Goal: Transaction & Acquisition: Purchase product/service

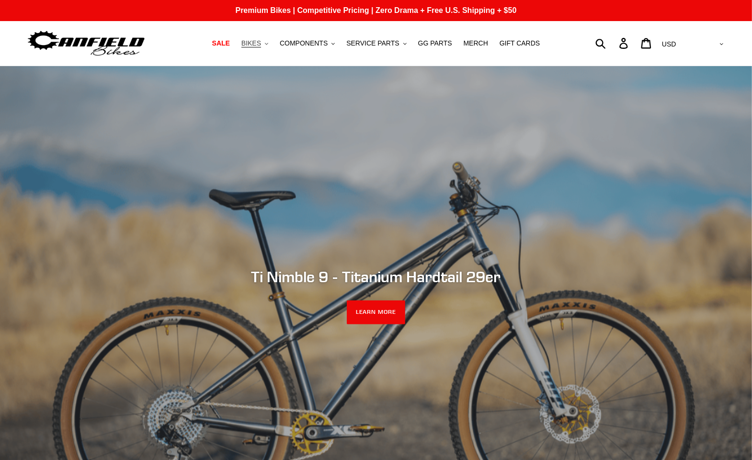
click at [261, 46] on span "BIKES" at bounding box center [251, 43] width 20 height 8
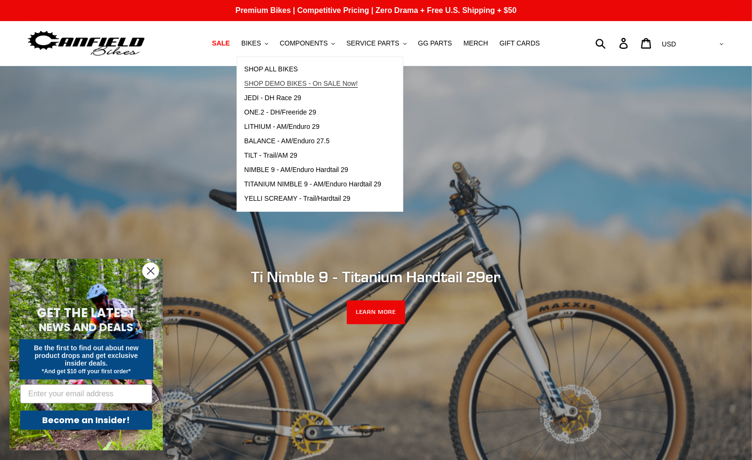
click at [300, 84] on span "SHOP DEMO BIKES - On SALE Now!" at bounding box center [301, 84] width 114 height 8
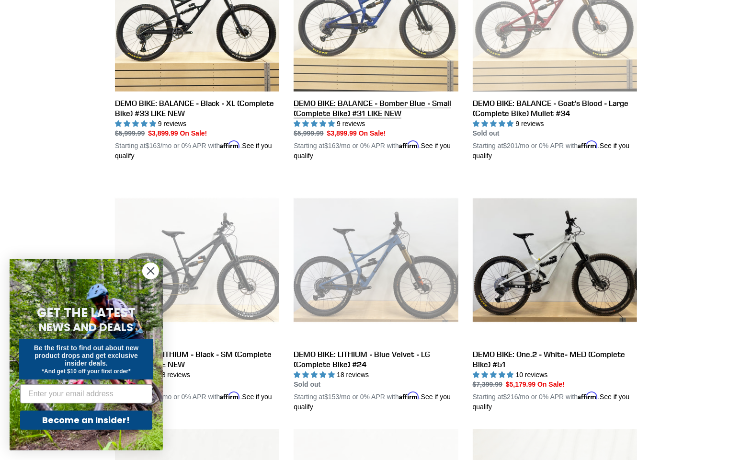
scroll to position [404, 0]
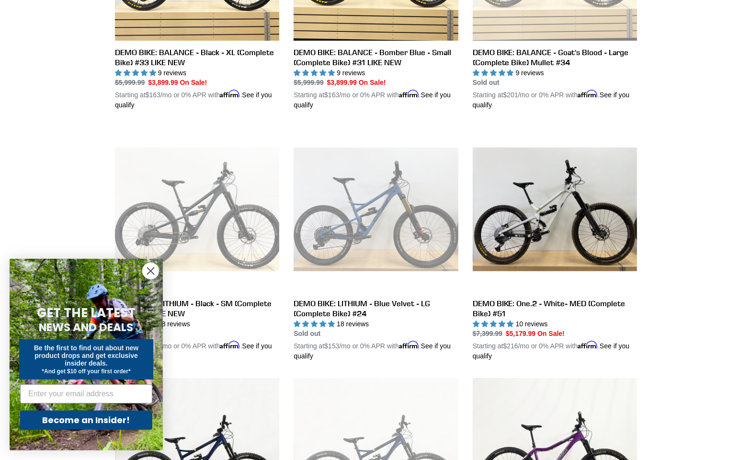
click at [150, 269] on circle "Close dialog" at bounding box center [151, 271] width 16 height 16
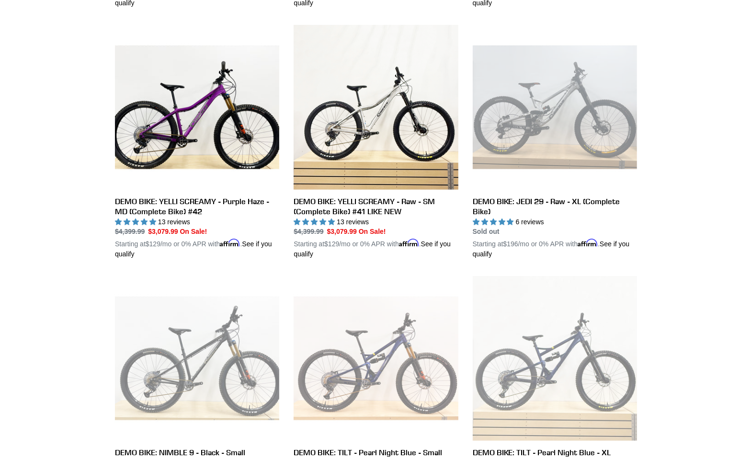
scroll to position [907, 0]
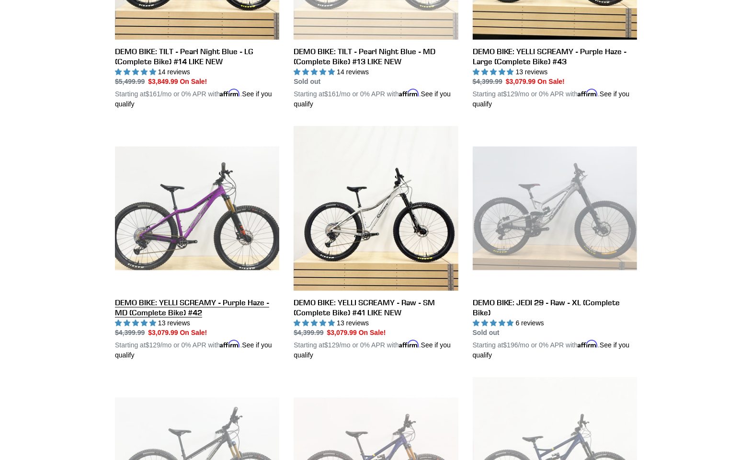
click at [153, 247] on link "DEMO BIKE: YELLI SCREAMY - Purple Haze - MD (Complete Bike) #42" at bounding box center [197, 243] width 164 height 234
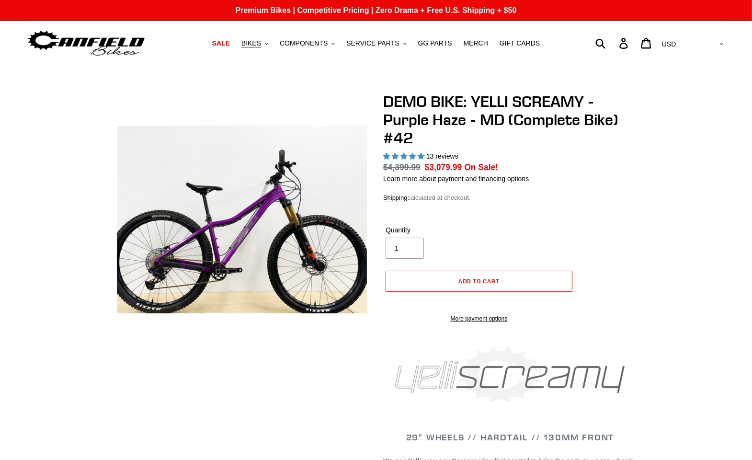
select select "highest-rating"
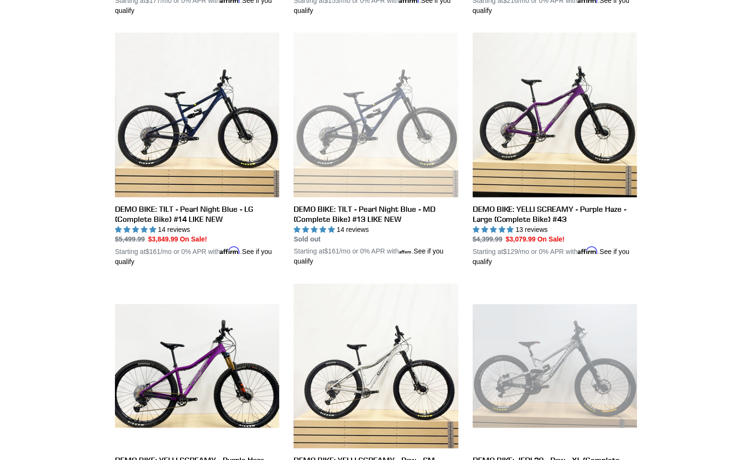
scroll to position [699, 0]
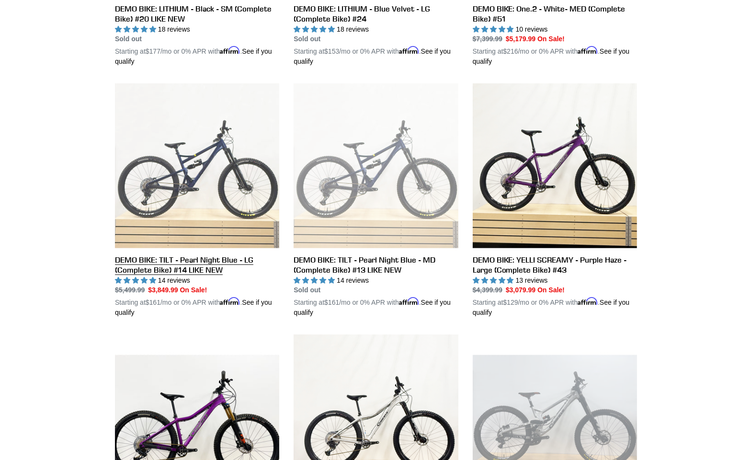
click at [231, 214] on link "DEMO BIKE: TILT - Pearl Night Blue - LG (Complete Bike) #14 LIKE NEW" at bounding box center [197, 200] width 164 height 234
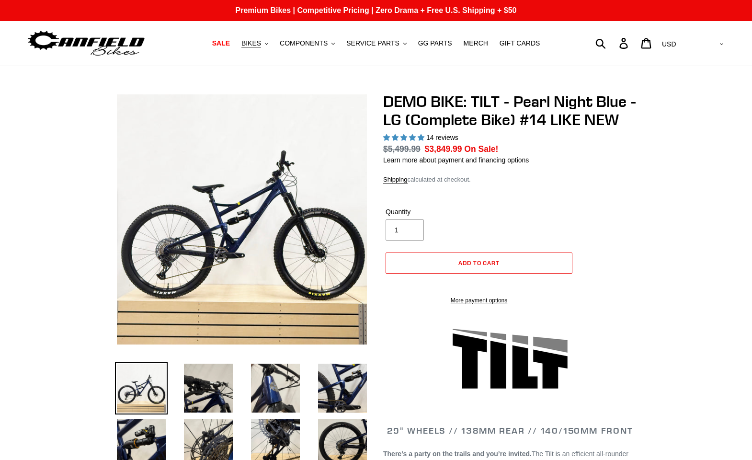
select select "highest-rating"
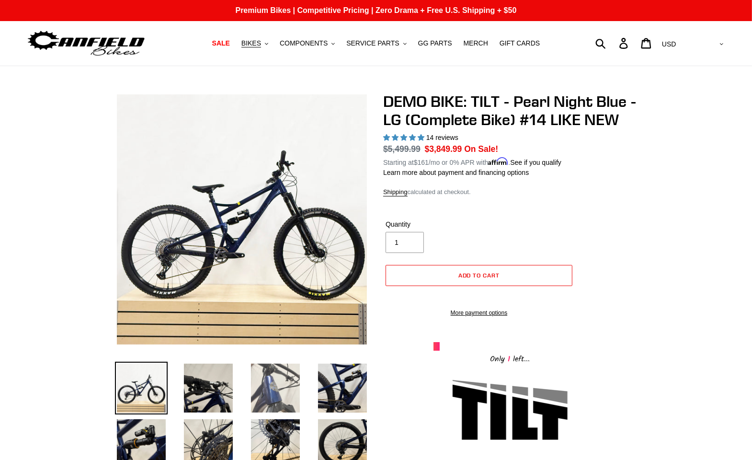
click at [275, 384] on img at bounding box center [275, 388] width 53 height 53
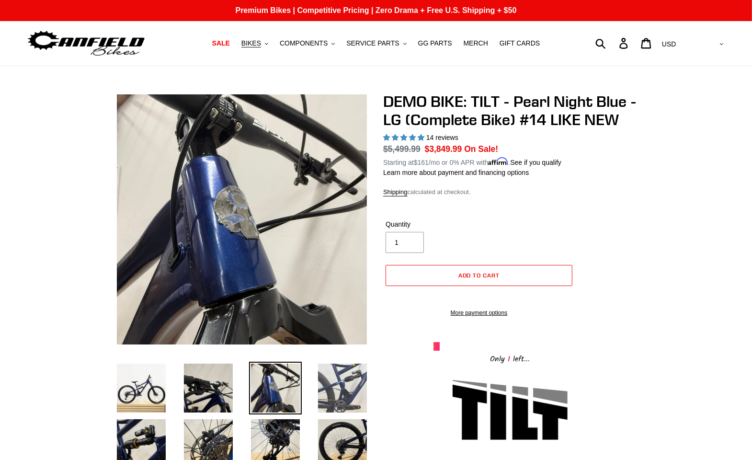
click at [368, 391] on img at bounding box center [342, 388] width 53 height 53
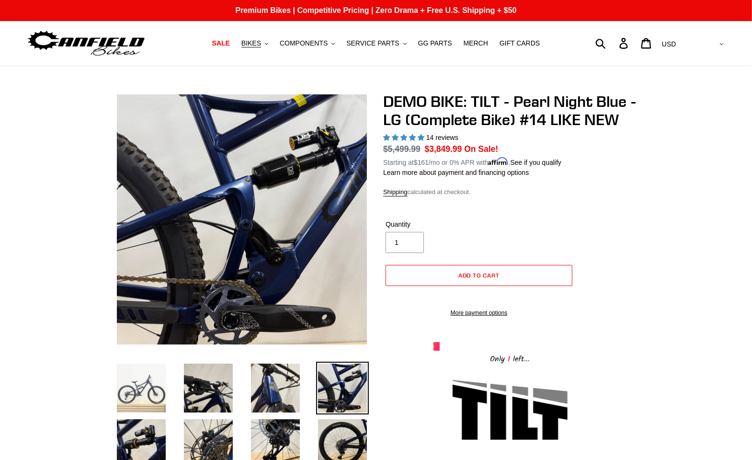
click at [130, 389] on img at bounding box center [141, 388] width 53 height 53
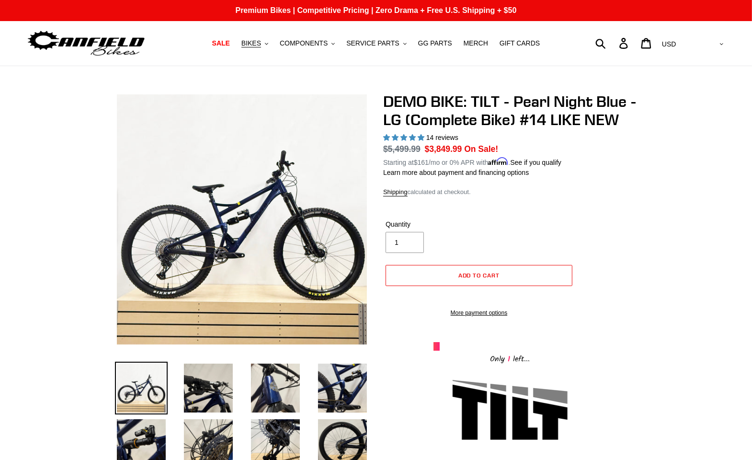
scroll to position [443, 0]
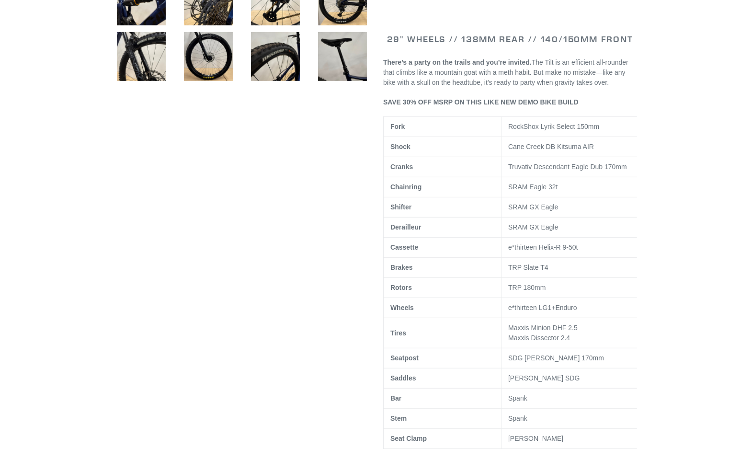
click at [538, 311] on span "e*thirteen LG1+Enduro" at bounding box center [542, 308] width 69 height 8
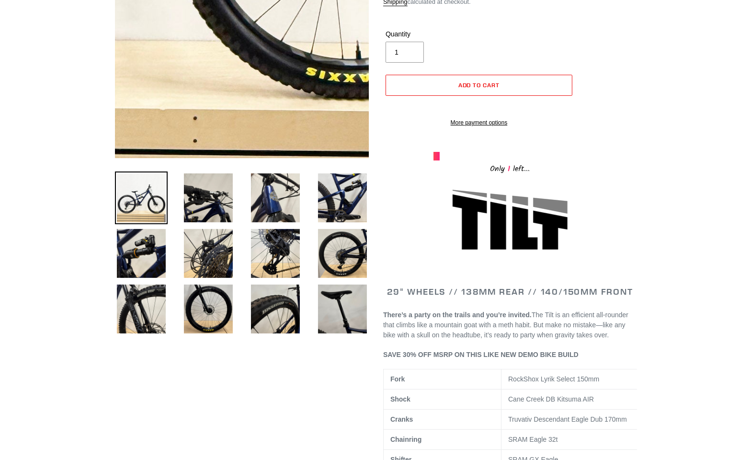
scroll to position [0, 0]
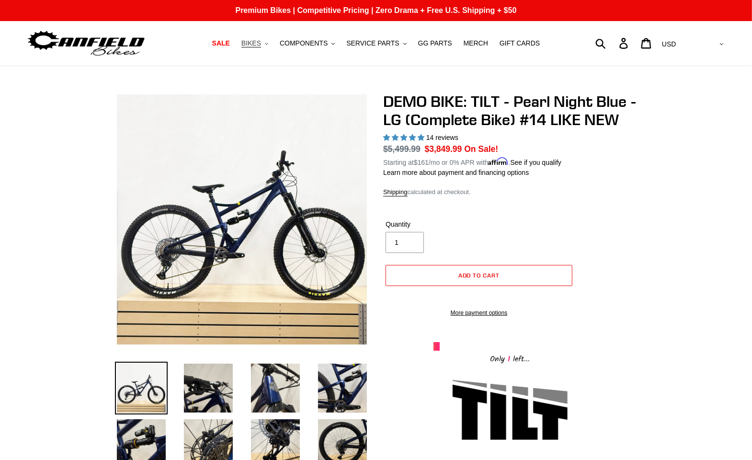
click at [261, 46] on span "BIKES" at bounding box center [251, 43] width 20 height 8
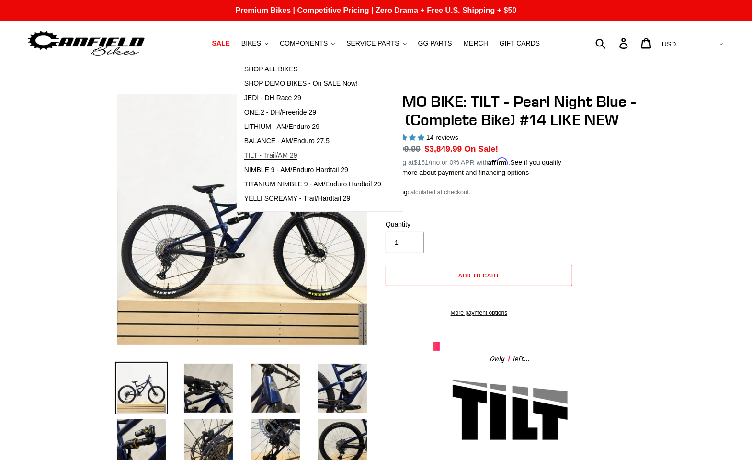
click at [298, 158] on span "TILT - Trail/AM 29" at bounding box center [270, 155] width 53 height 8
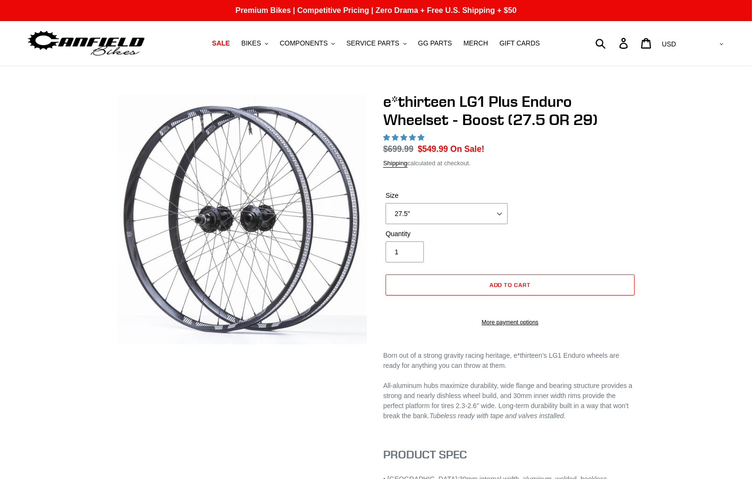
select select "highest-rating"
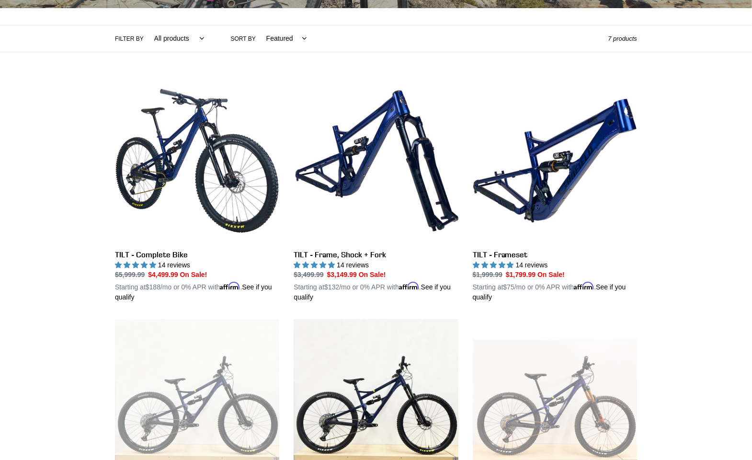
scroll to position [151, 0]
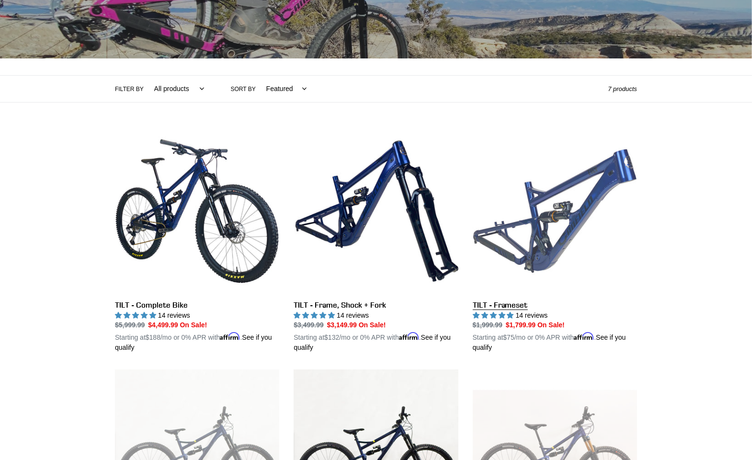
click at [558, 227] on link "TILT - Frameset" at bounding box center [555, 241] width 164 height 224
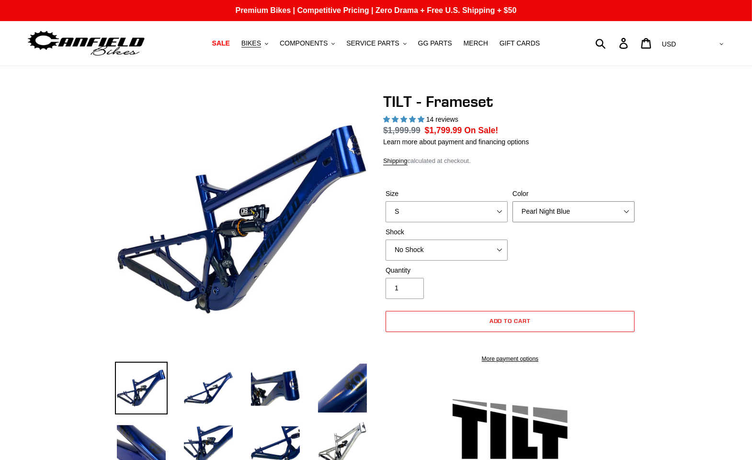
select select "highest-rating"
click at [513, 201] on select "Pearl Night Blue Stealth Silver" at bounding box center [574, 211] width 122 height 21
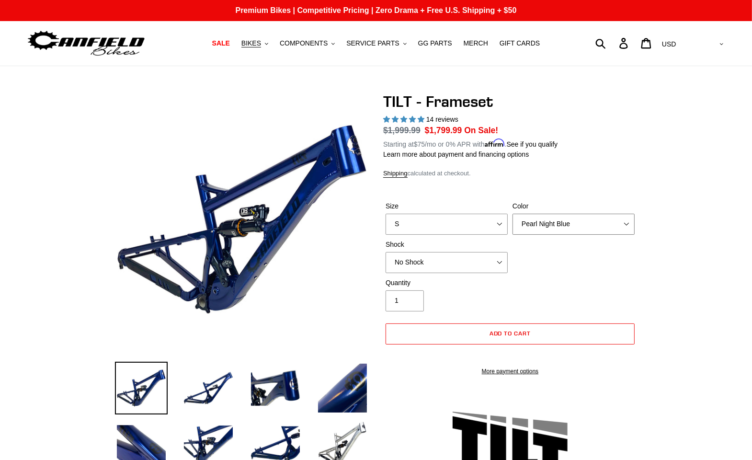
select select "Stealth Silver"
click option "Stealth Silver" at bounding box center [0, 0] width 0 height 0
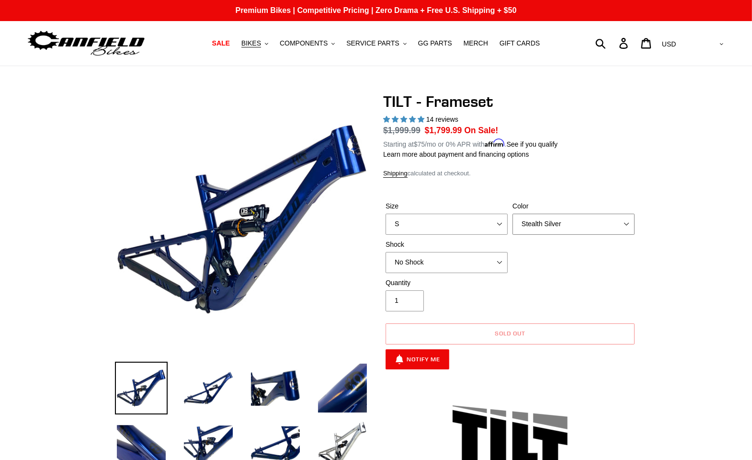
scroll to position [50, 0]
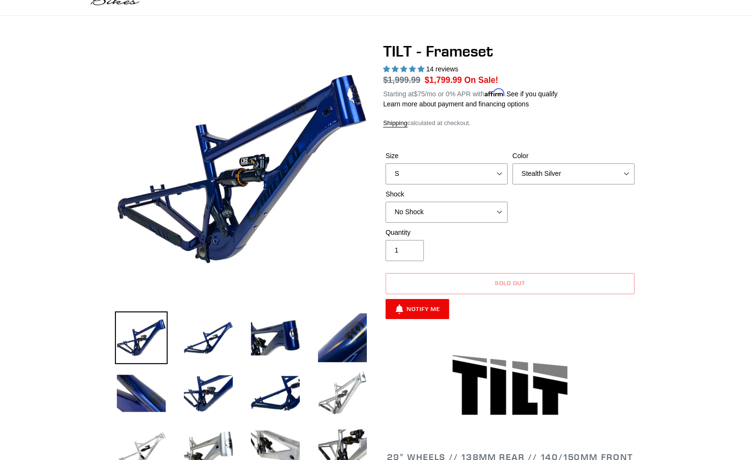
click at [364, 385] on img at bounding box center [342, 393] width 53 height 53
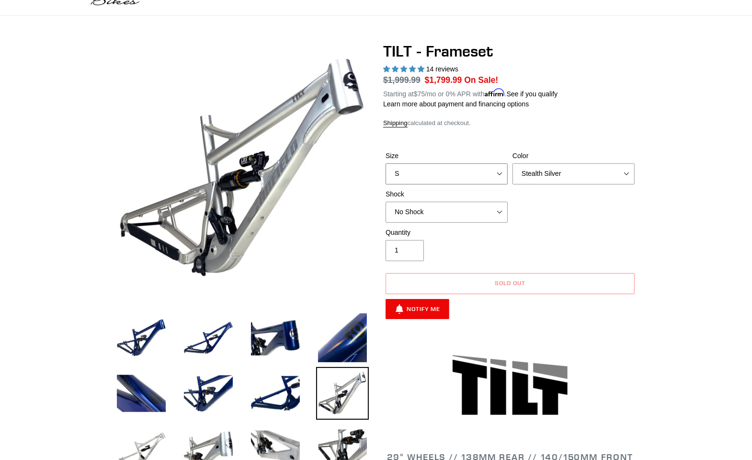
click at [386, 163] on select "S M L XL" at bounding box center [447, 173] width 122 height 21
select select "L"
click option "L" at bounding box center [0, 0] width 0 height 0
click at [513, 163] on select "Pearl Night Blue Stealth Silver" at bounding box center [574, 173] width 122 height 21
select select "Pearl Night Blue"
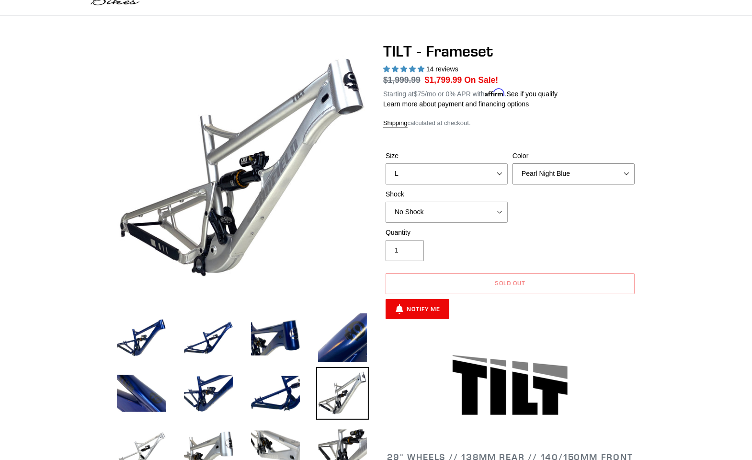
click option "Pearl Night Blue" at bounding box center [0, 0] width 0 height 0
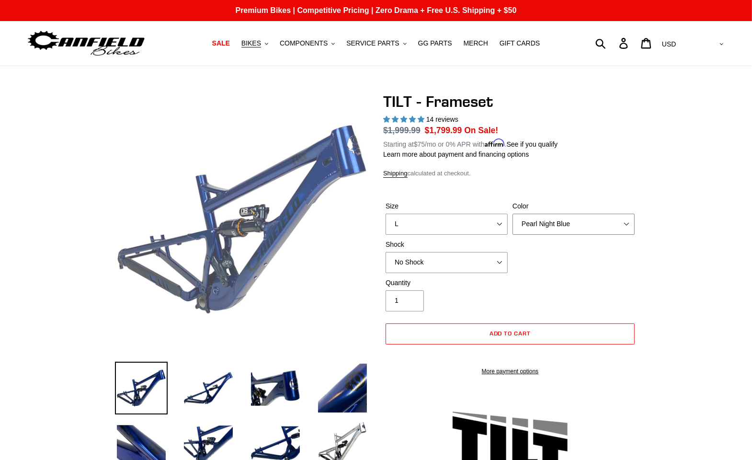
scroll to position [151, 0]
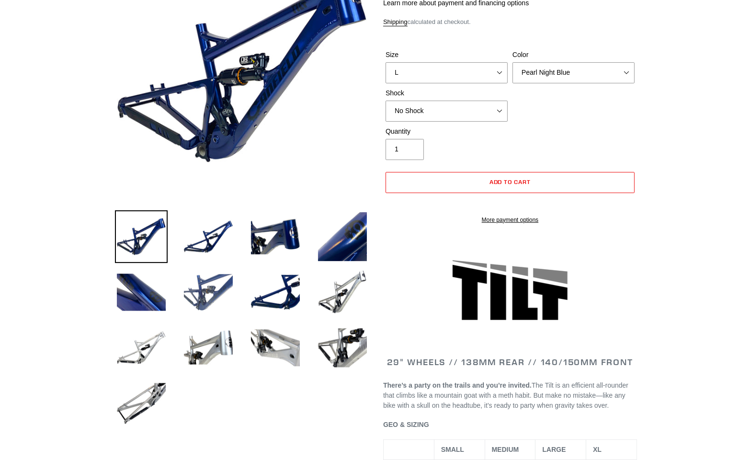
click at [223, 294] on img at bounding box center [208, 292] width 53 height 53
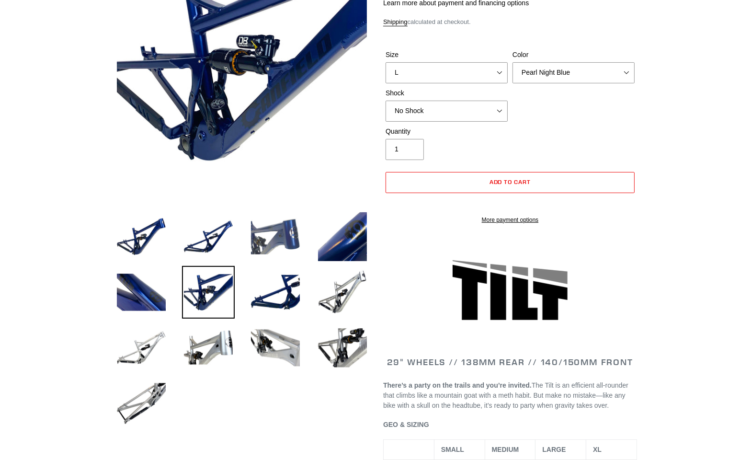
scroll to position [50, 0]
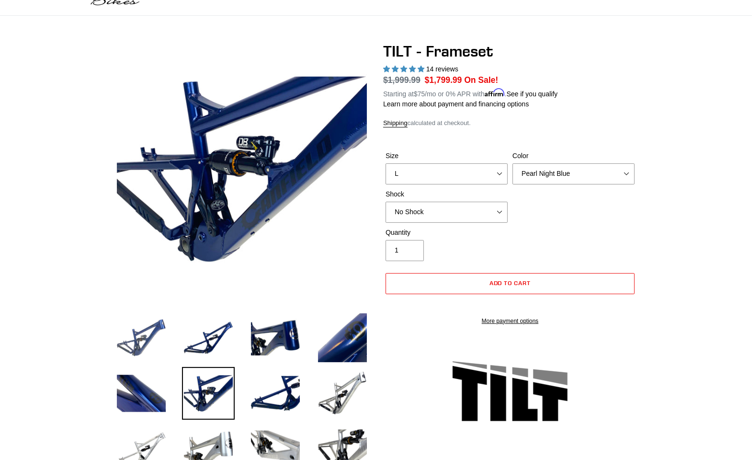
click at [126, 337] on img at bounding box center [141, 337] width 53 height 53
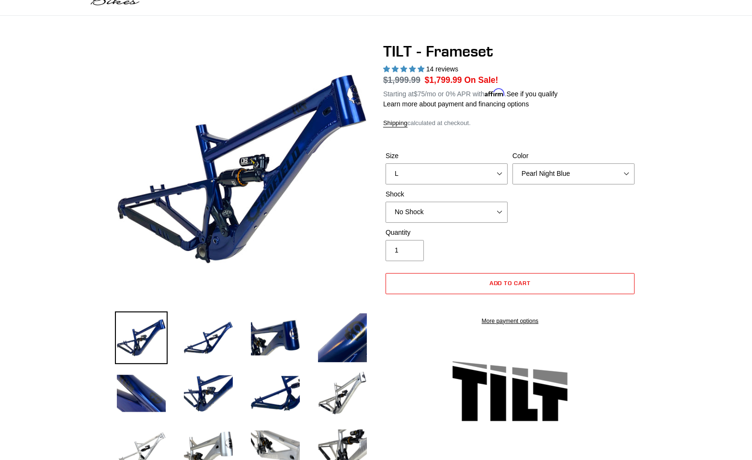
scroll to position [101, 0]
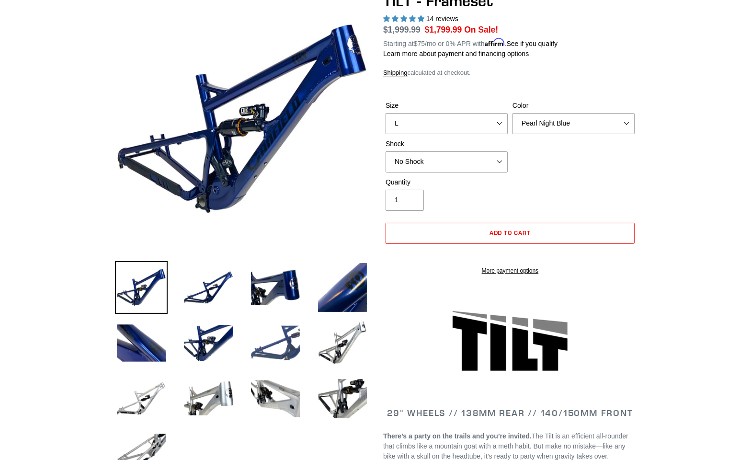
click at [271, 345] on img at bounding box center [275, 343] width 53 height 53
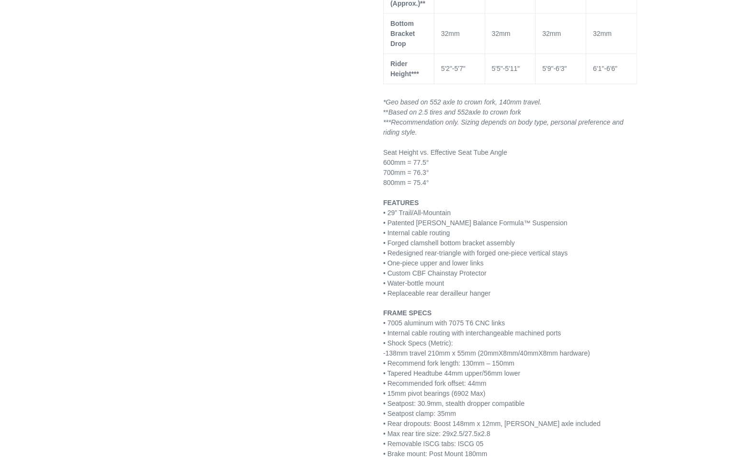
scroll to position [1212, 0]
